Goal: Obtain resource: Download file/media

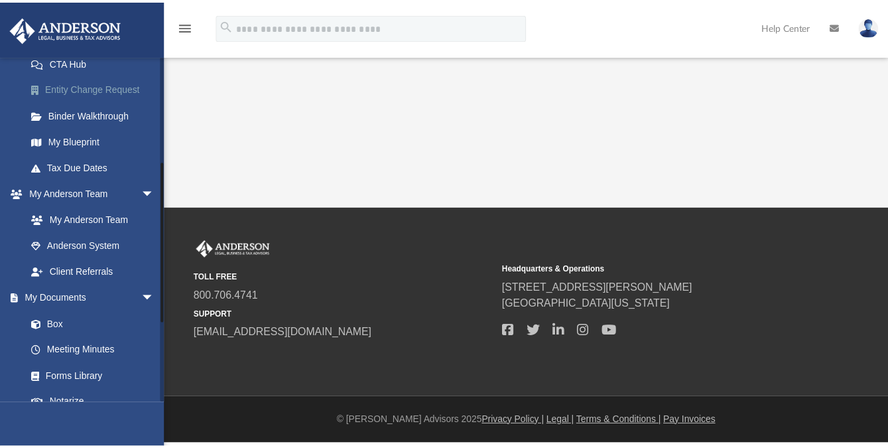
scroll to position [228, 0]
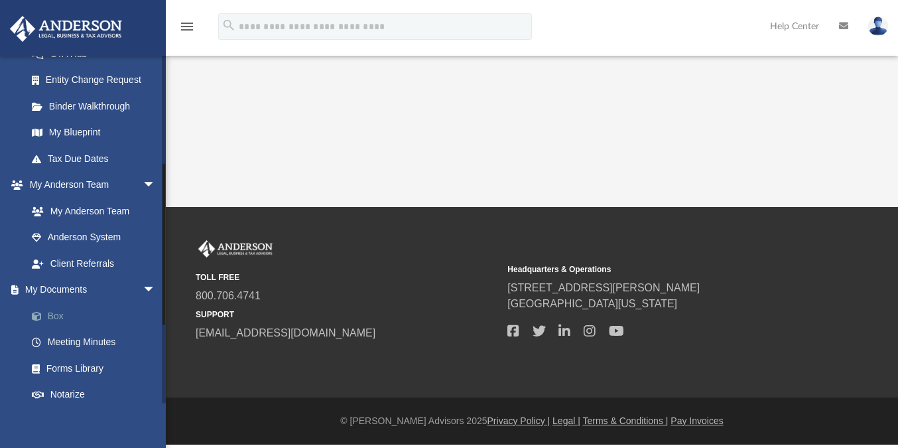
click at [46, 316] on span at bounding box center [43, 316] width 9 height 9
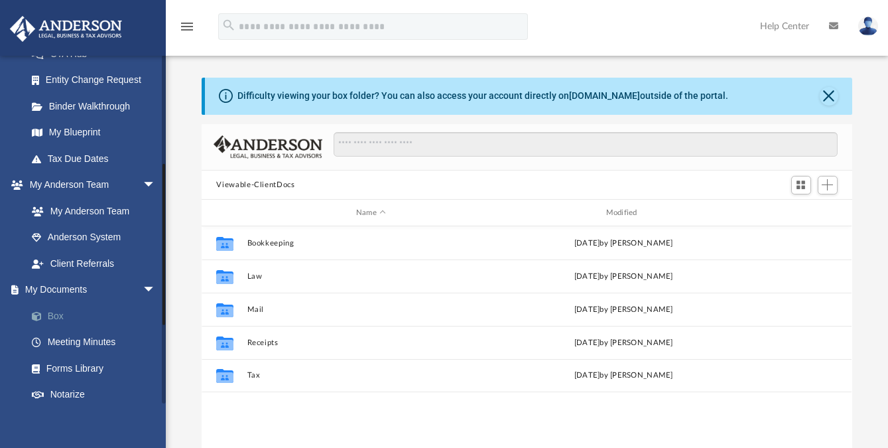
scroll to position [292, 640]
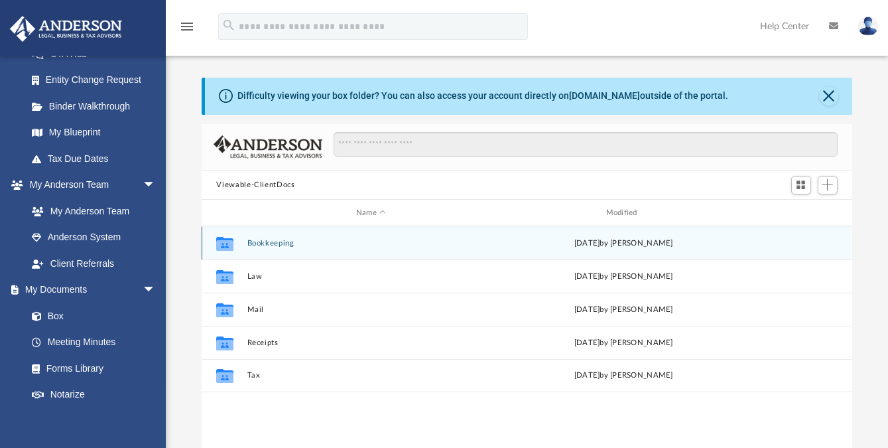
click at [266, 242] on button "Bookkeeping" at bounding box center [370, 243] width 247 height 9
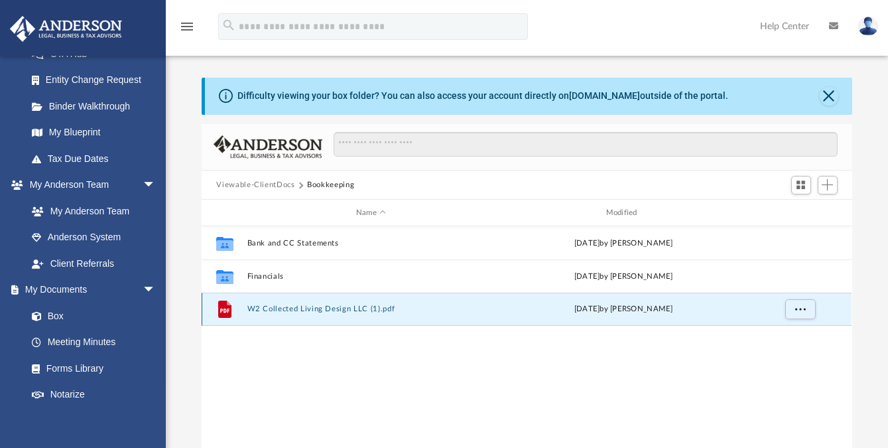
click at [310, 307] on button "W2 Collected Living Design LLC (1).pdf" at bounding box center [370, 308] width 247 height 9
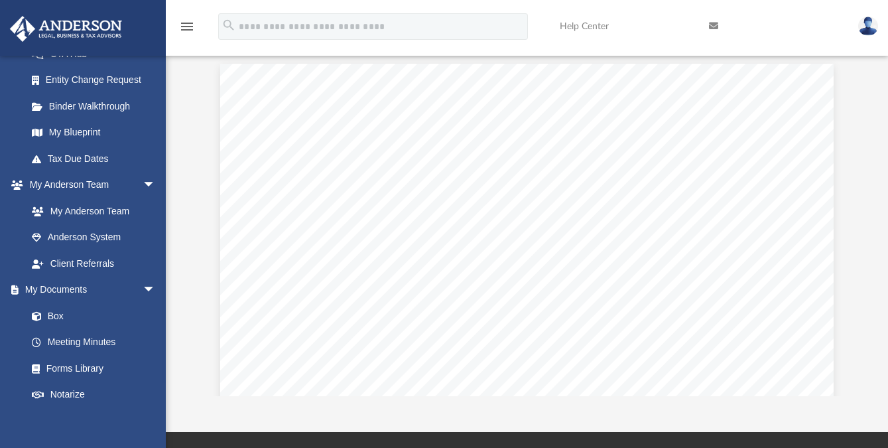
scroll to position [0, 0]
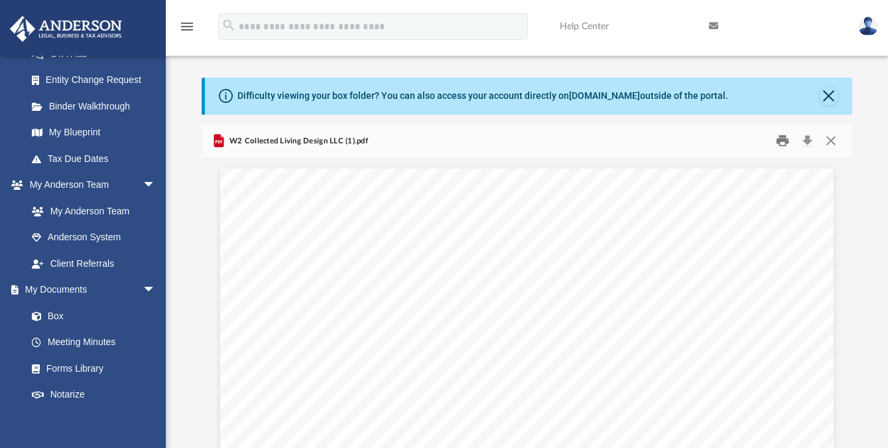
click at [778, 143] on button "Print" at bounding box center [782, 141] width 27 height 21
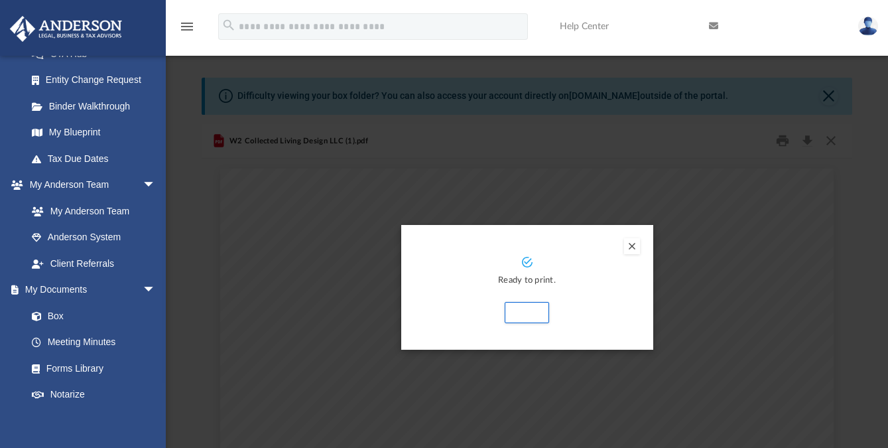
click at [631, 243] on button "Preview" at bounding box center [632, 246] width 16 height 16
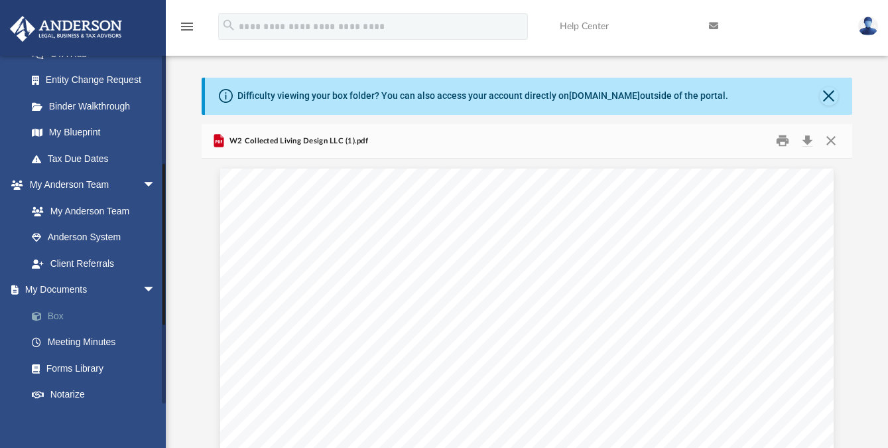
click at [63, 316] on link "Box" at bounding box center [97, 315] width 157 height 27
click at [829, 91] on button "Close" at bounding box center [828, 96] width 19 height 19
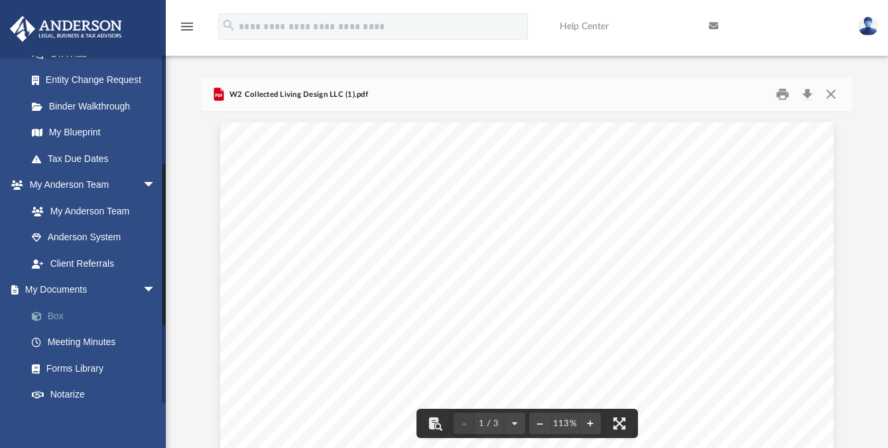
click at [56, 317] on link "Box" at bounding box center [97, 315] width 157 height 27
click at [831, 95] on button "Close" at bounding box center [831, 94] width 24 height 21
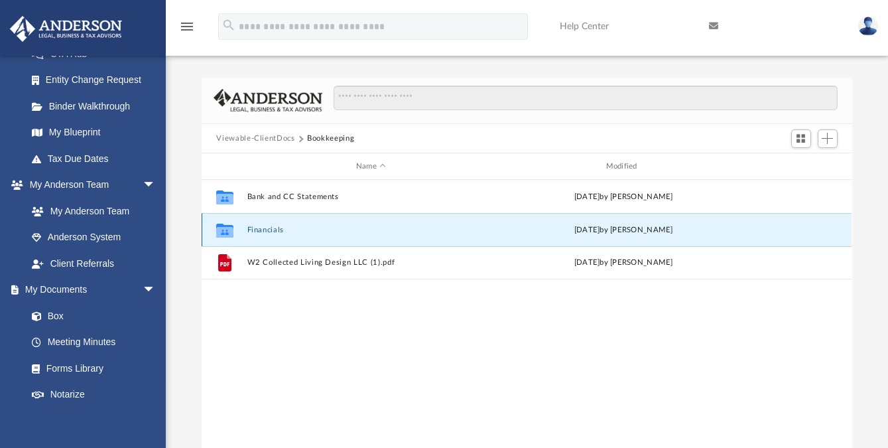
click at [255, 228] on button "Financials" at bounding box center [370, 229] width 247 height 9
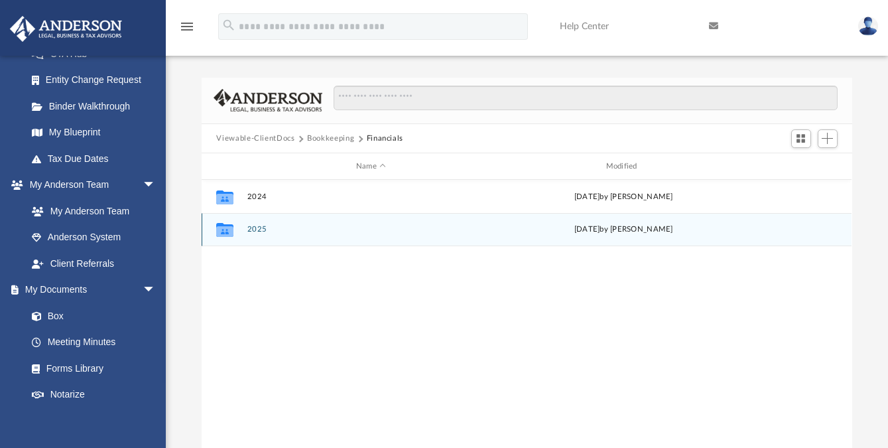
click at [258, 229] on button "2025" at bounding box center [370, 229] width 247 height 9
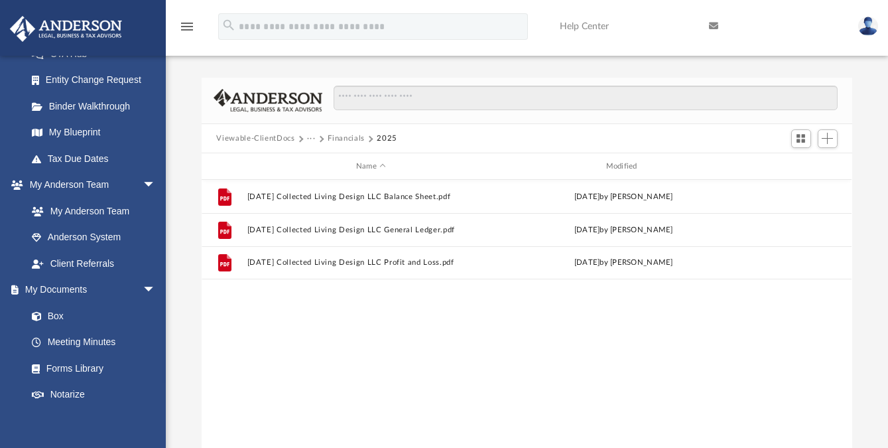
click at [261, 140] on button "Viewable-ClientDocs" at bounding box center [255, 139] width 78 height 12
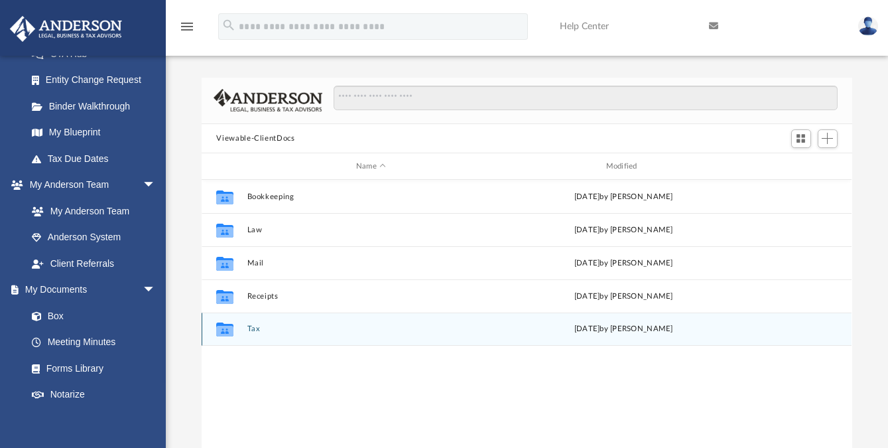
click at [250, 321] on div "Collaborated Folder Tax [DATE] by [PERSON_NAME]" at bounding box center [527, 328] width 650 height 33
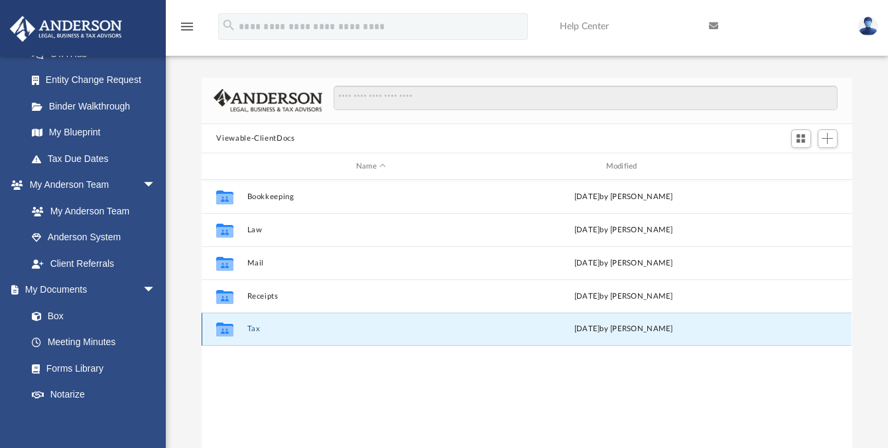
click at [250, 327] on button "Tax" at bounding box center [370, 328] width 247 height 9
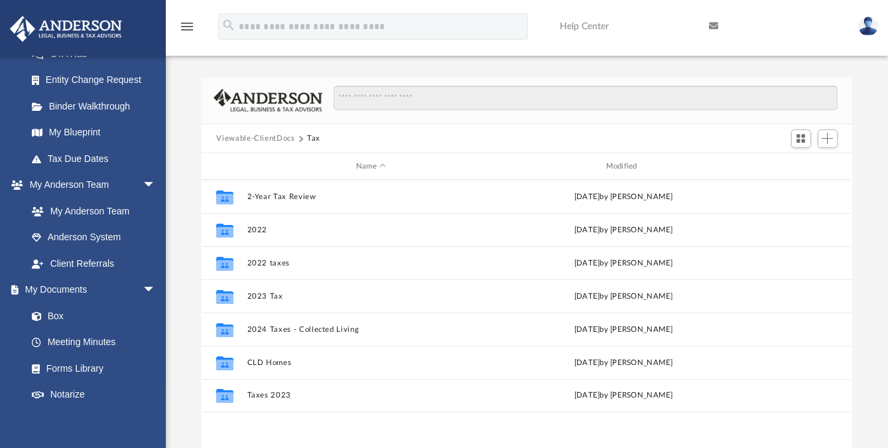
click at [265, 143] on button "Viewable-ClientDocs" at bounding box center [255, 139] width 78 height 12
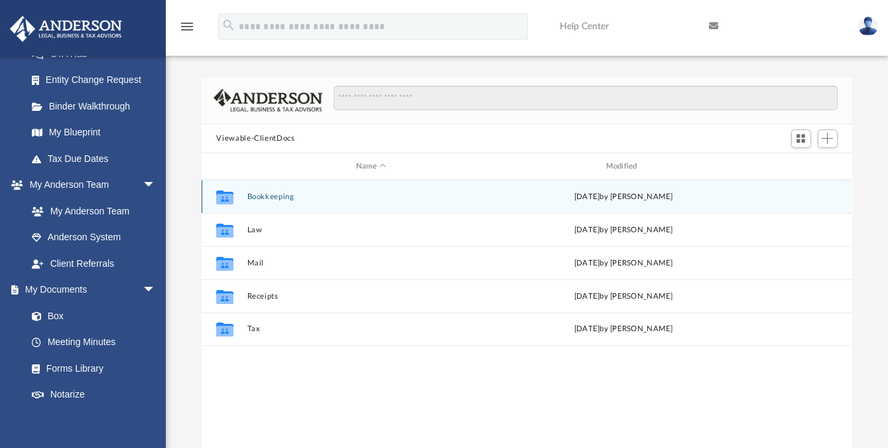
click at [261, 198] on button "Bookkeeping" at bounding box center [370, 196] width 247 height 9
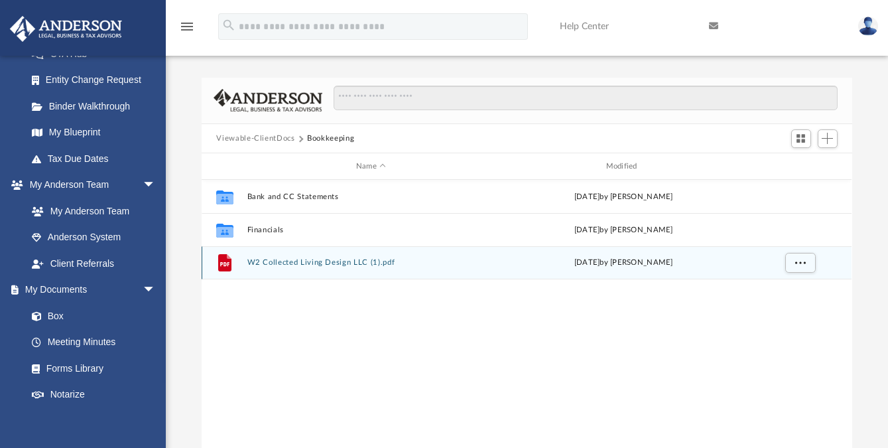
click at [329, 262] on button "W2 Collected Living Design LLC (1).pdf" at bounding box center [370, 262] width 247 height 9
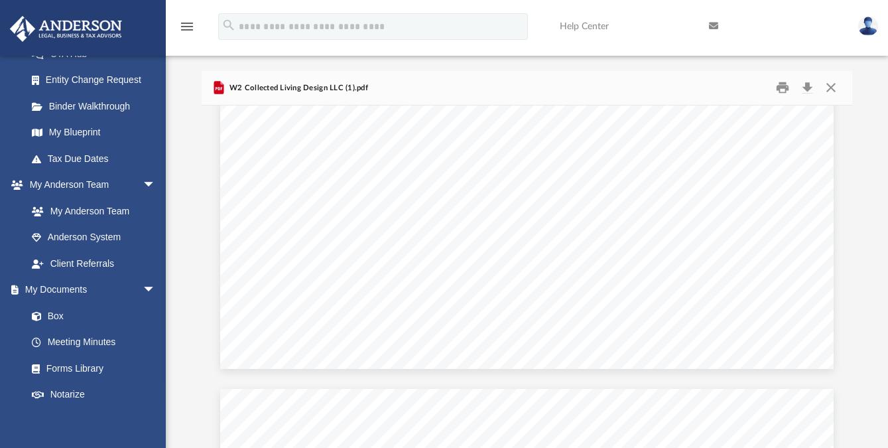
scroll to position [1360, 0]
